Goal: Navigation & Orientation: Find specific page/section

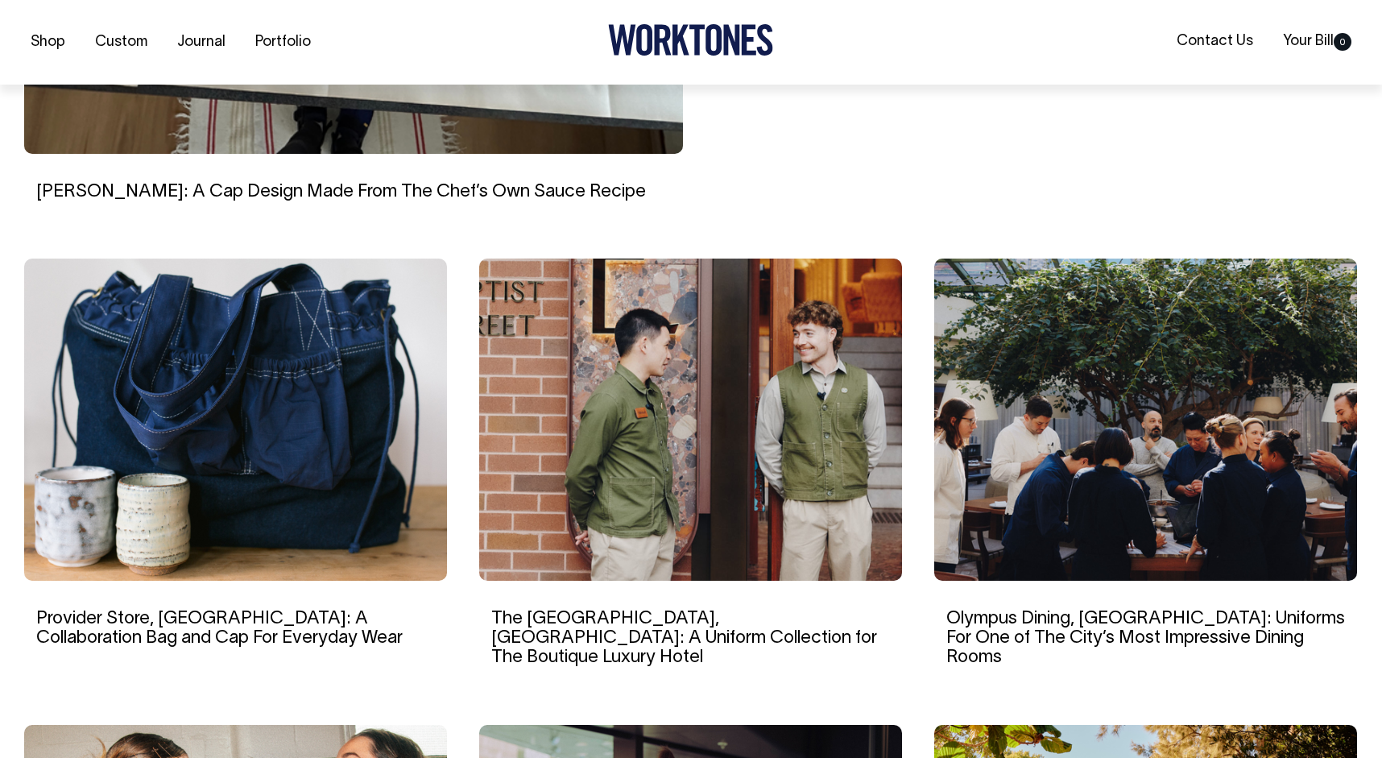
scroll to position [872, 0]
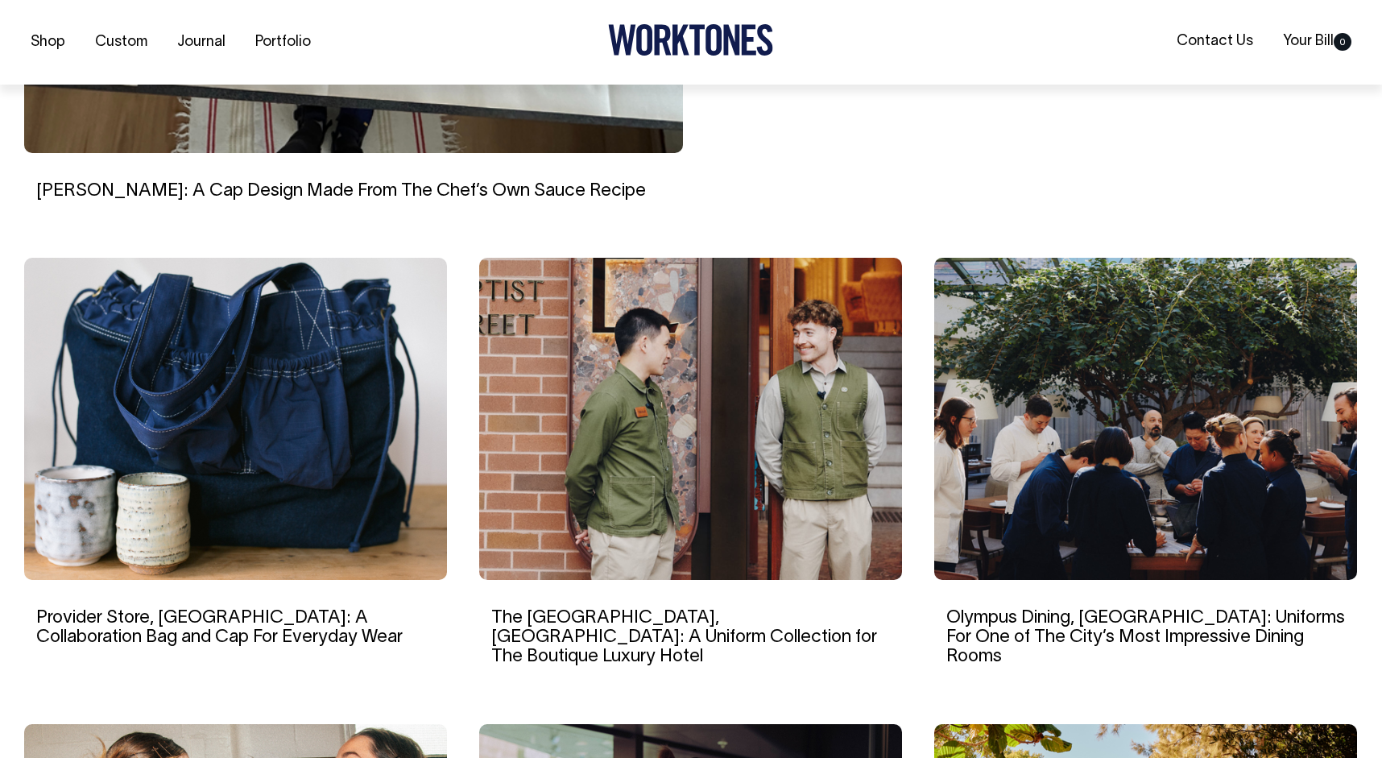
click at [683, 429] on img at bounding box center [690, 419] width 423 height 322
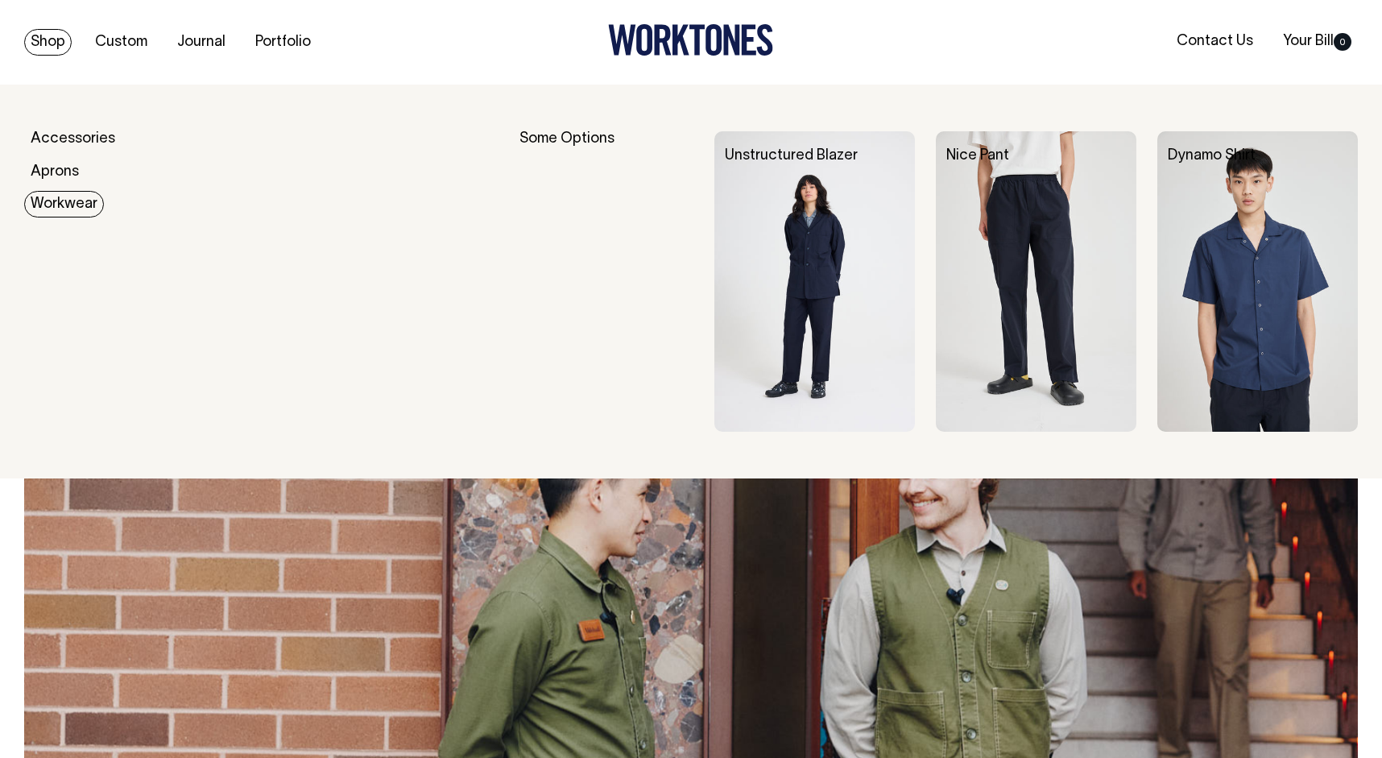
click at [56, 202] on link "Workwear" at bounding box center [64, 204] width 80 height 27
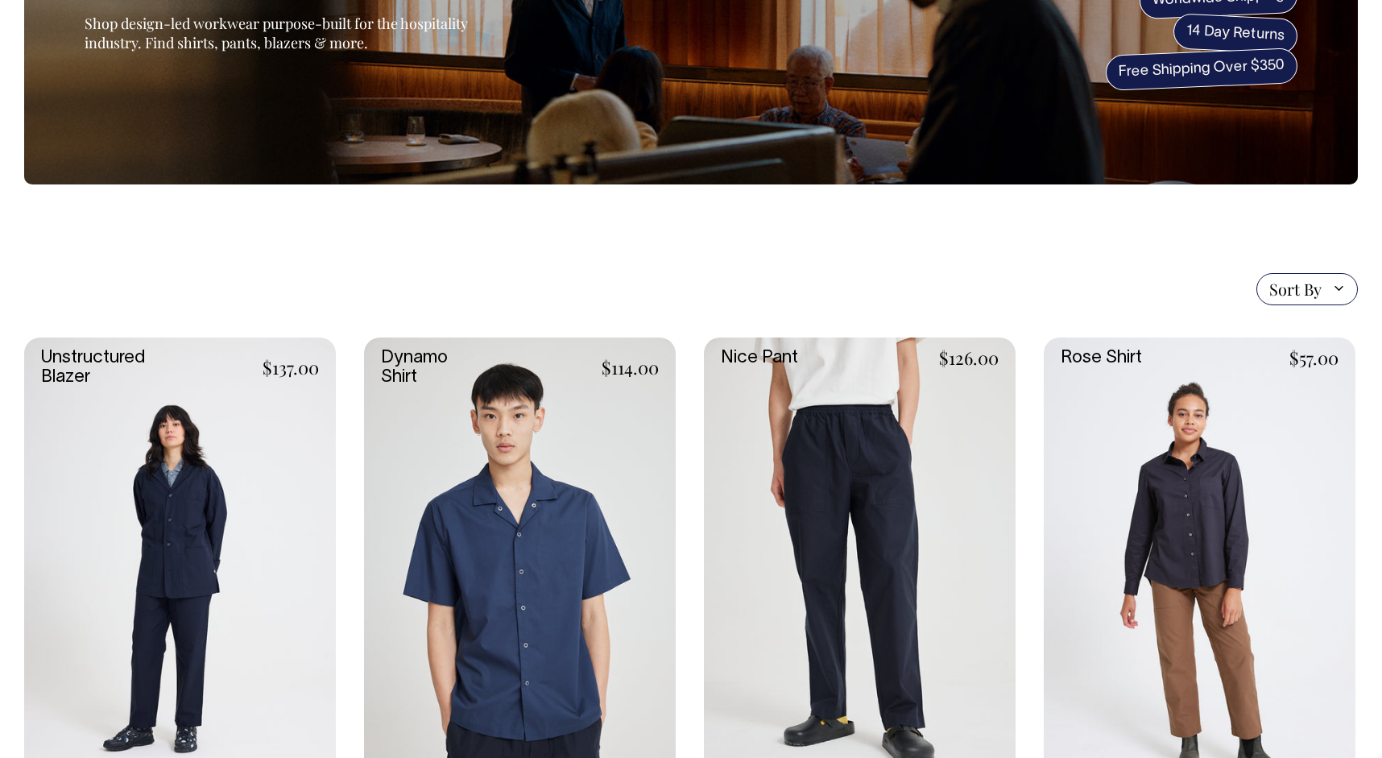
scroll to position [201, 0]
